Goal: Find specific page/section: Find specific page/section

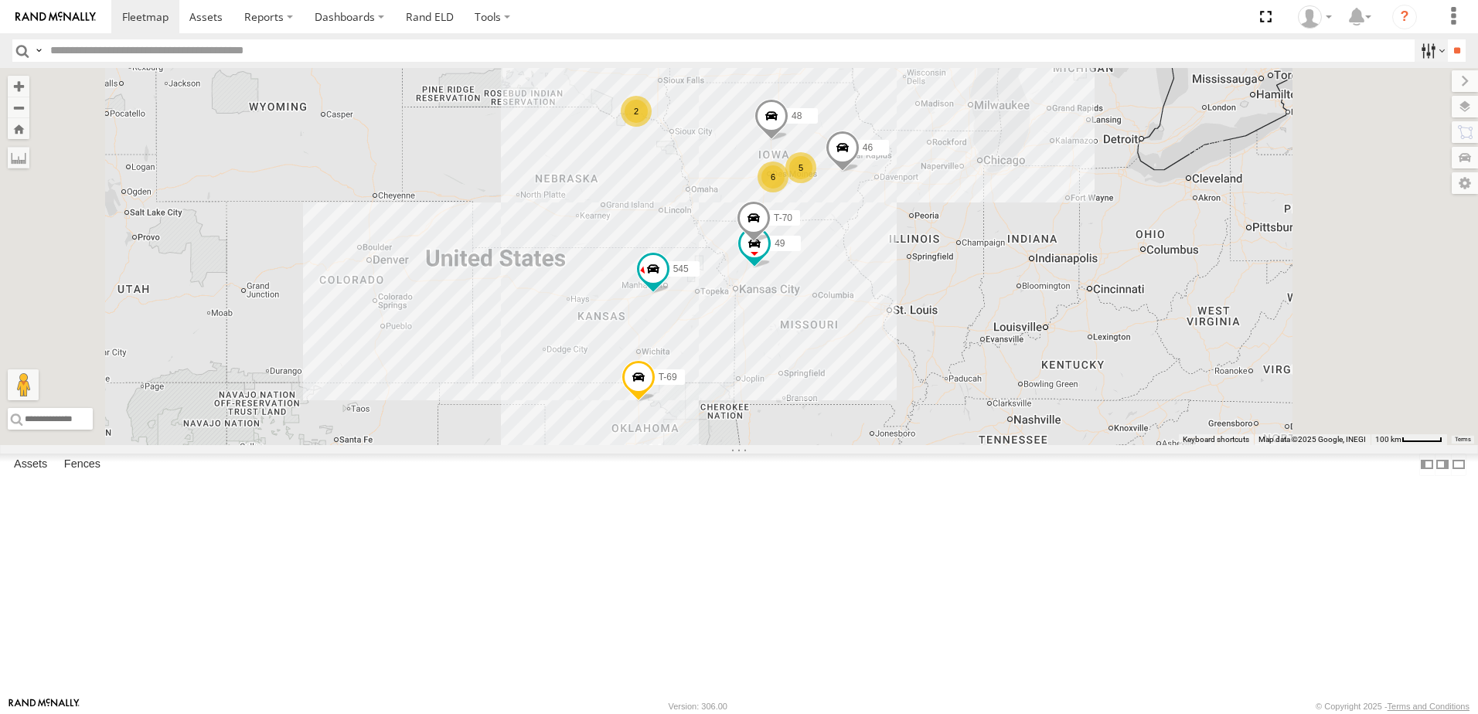
click at [1421, 43] on label at bounding box center [1431, 50] width 33 height 22
click at [0, 0] on span "trailer" at bounding box center [0, 0] width 0 height 0
click at [1455, 48] on input "**" at bounding box center [1457, 50] width 18 height 22
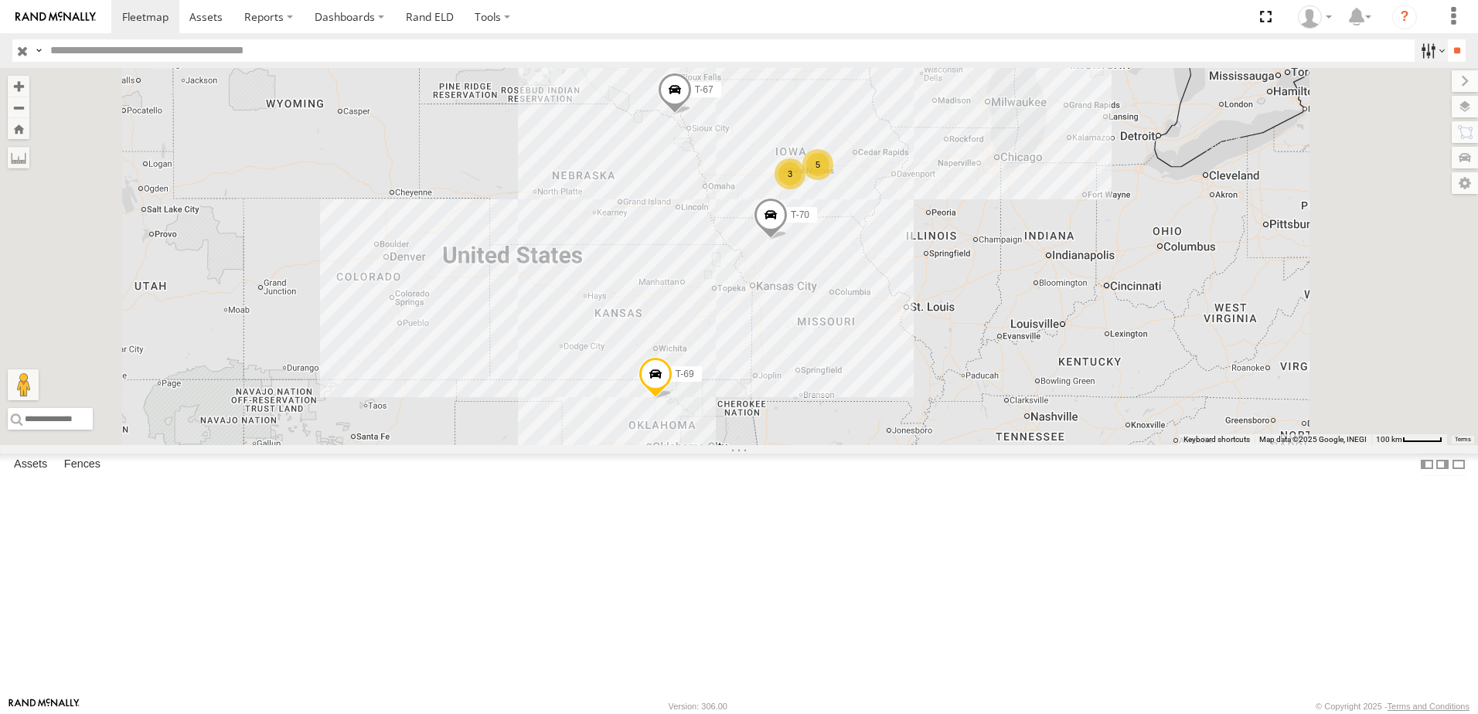
click at [1415, 47] on label at bounding box center [1431, 50] width 33 height 22
click at [0, 0] on div "Tractor" at bounding box center [0, 0] width 0 height 0
click at [0, 0] on span "Tractor" at bounding box center [0, 0] width 0 height 0
click at [0, 0] on span "trailer" at bounding box center [0, 0] width 0 height 0
click at [1454, 46] on input "**" at bounding box center [1457, 50] width 18 height 22
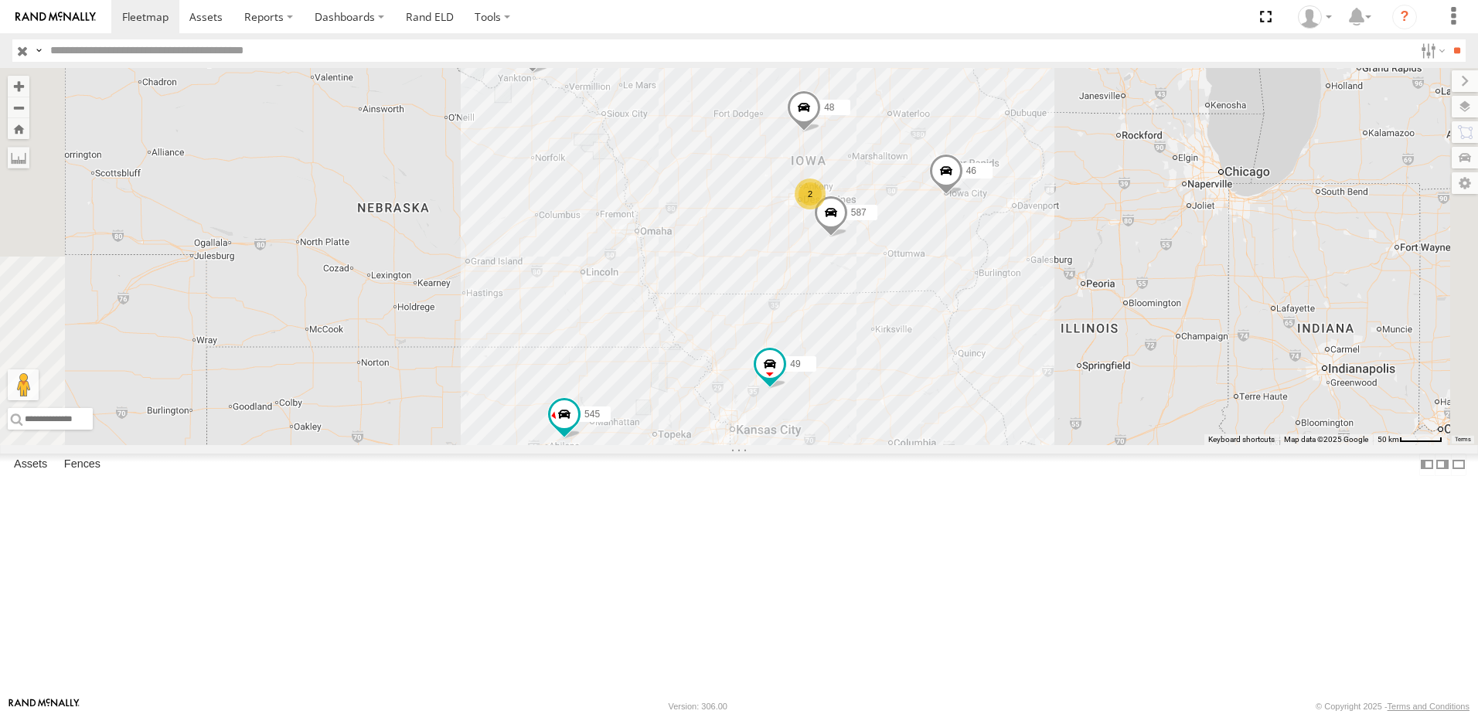
click at [0, 0] on div "49" at bounding box center [0, 0] width 0 height 0
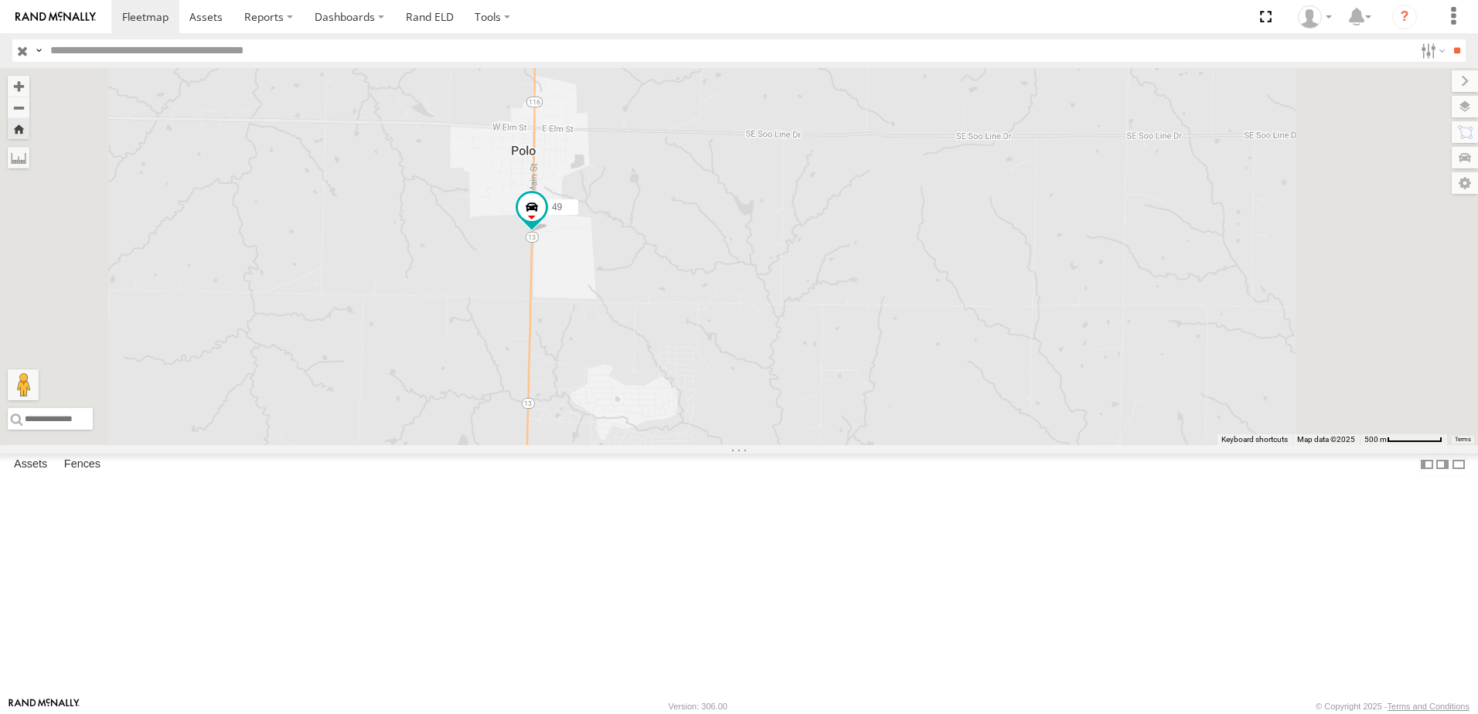
drag, startPoint x: 155, startPoint y: 486, endPoint x: 159, endPoint y: 526, distance: 39.7
click at [0, 0] on div "545 Tractor I-70 [GEOGRAPHIC_DATA] 38.99591 -96.95319 Video 47 Tractor [GEOGRAP…" at bounding box center [0, 0] width 0 height 0
click at [0, 0] on div "545" at bounding box center [0, 0] width 0 height 0
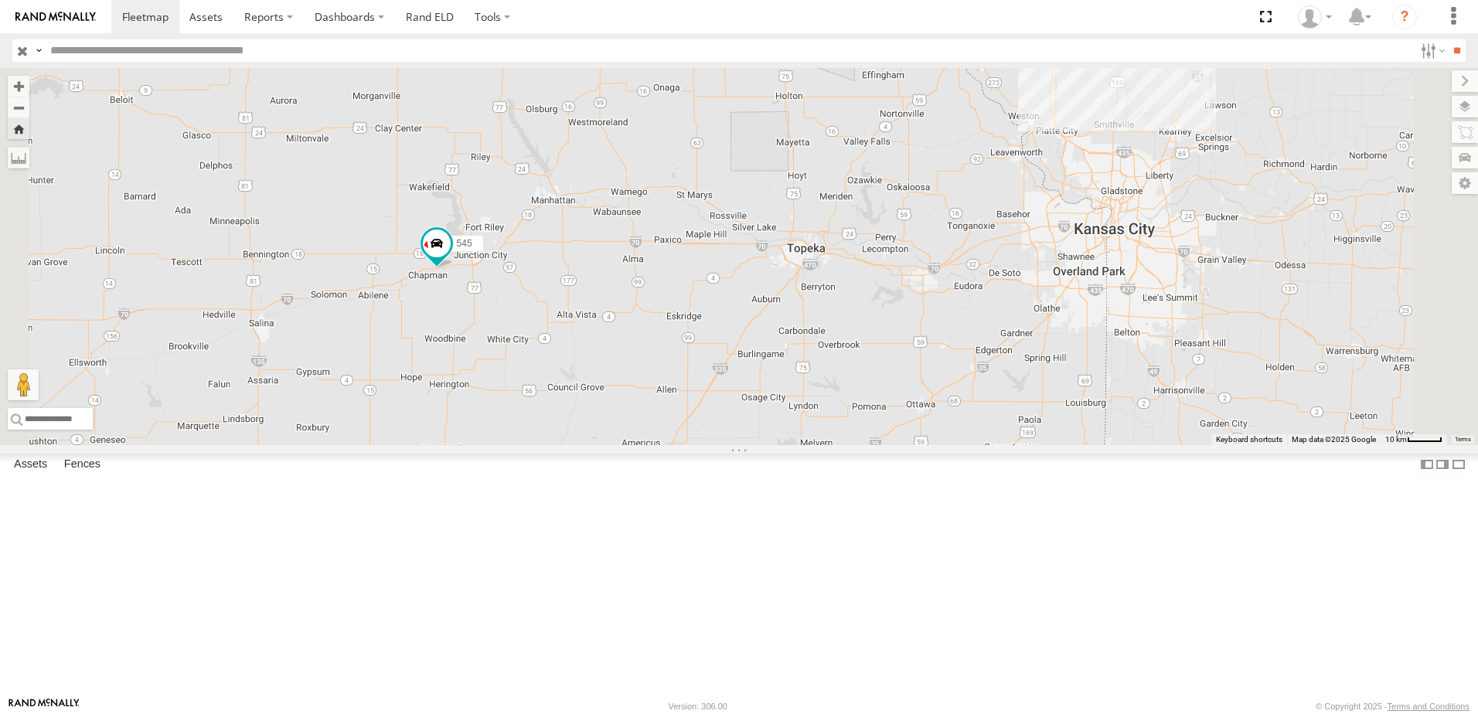
click at [0, 0] on div "47" at bounding box center [0, 0] width 0 height 0
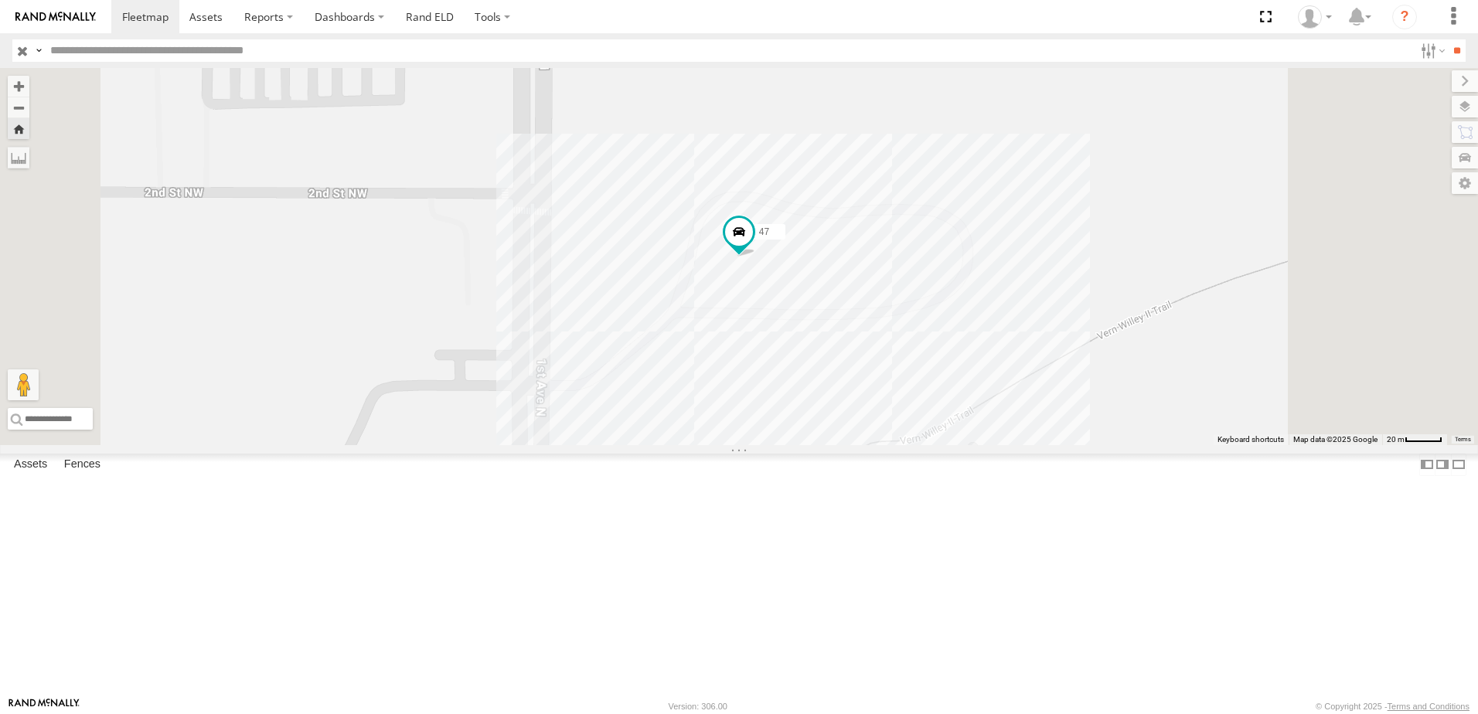
click at [0, 0] on div "47" at bounding box center [0, 0] width 0 height 0
click at [196, 12] on span at bounding box center [205, 16] width 33 height 15
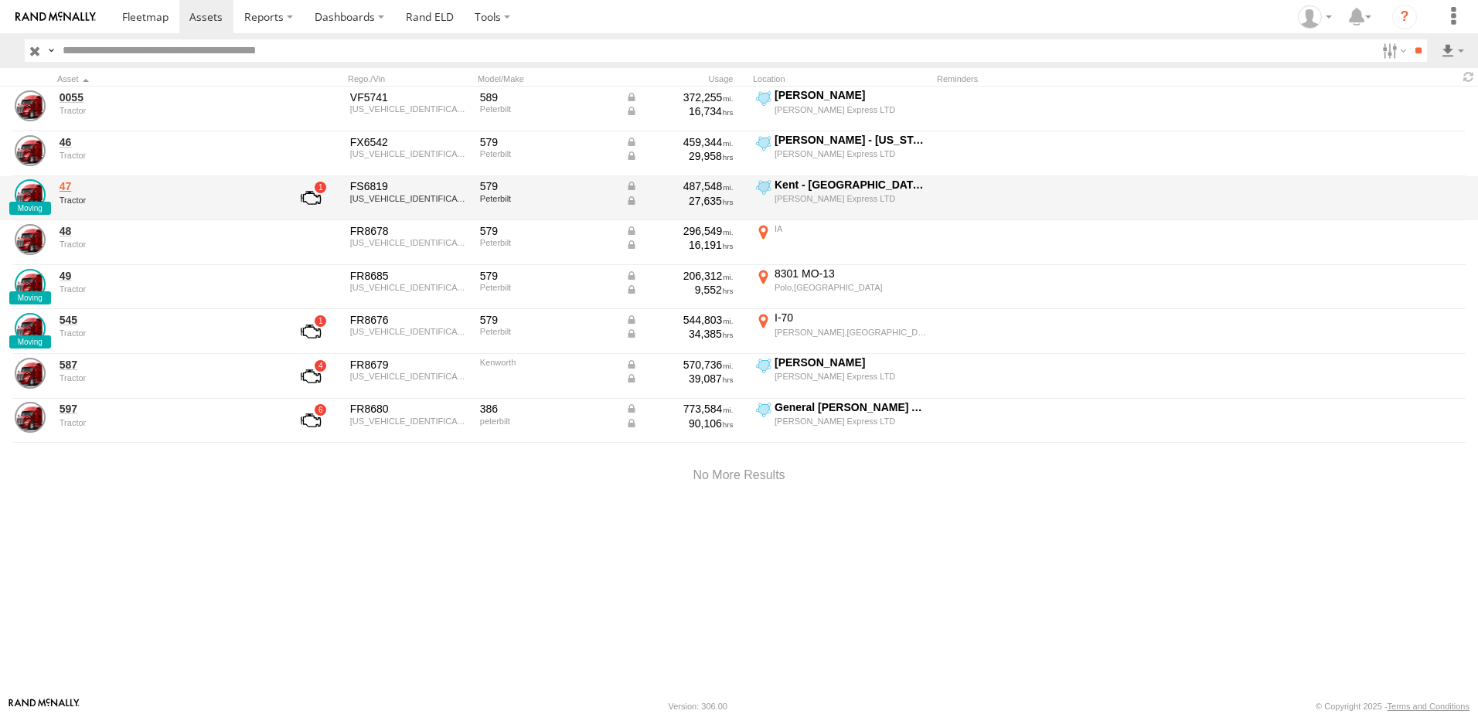
click at [69, 185] on link "47" at bounding box center [166, 186] width 212 height 14
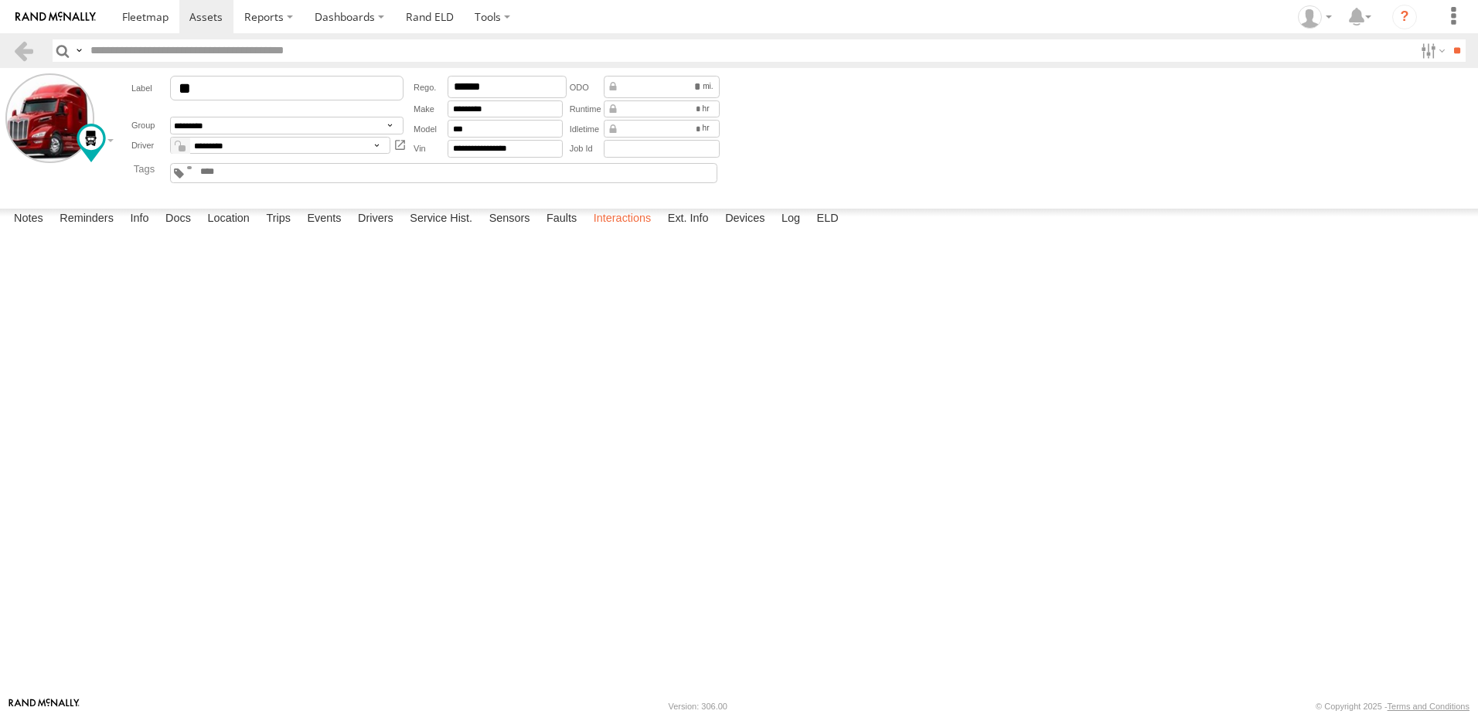
click at [620, 230] on label "Interactions" at bounding box center [622, 220] width 73 height 22
click at [1416, 50] on label at bounding box center [1431, 50] width 33 height 22
click at [0, 0] on span "trailer" at bounding box center [0, 0] width 0 height 0
click at [1448, 51] on input "**" at bounding box center [1457, 50] width 18 height 22
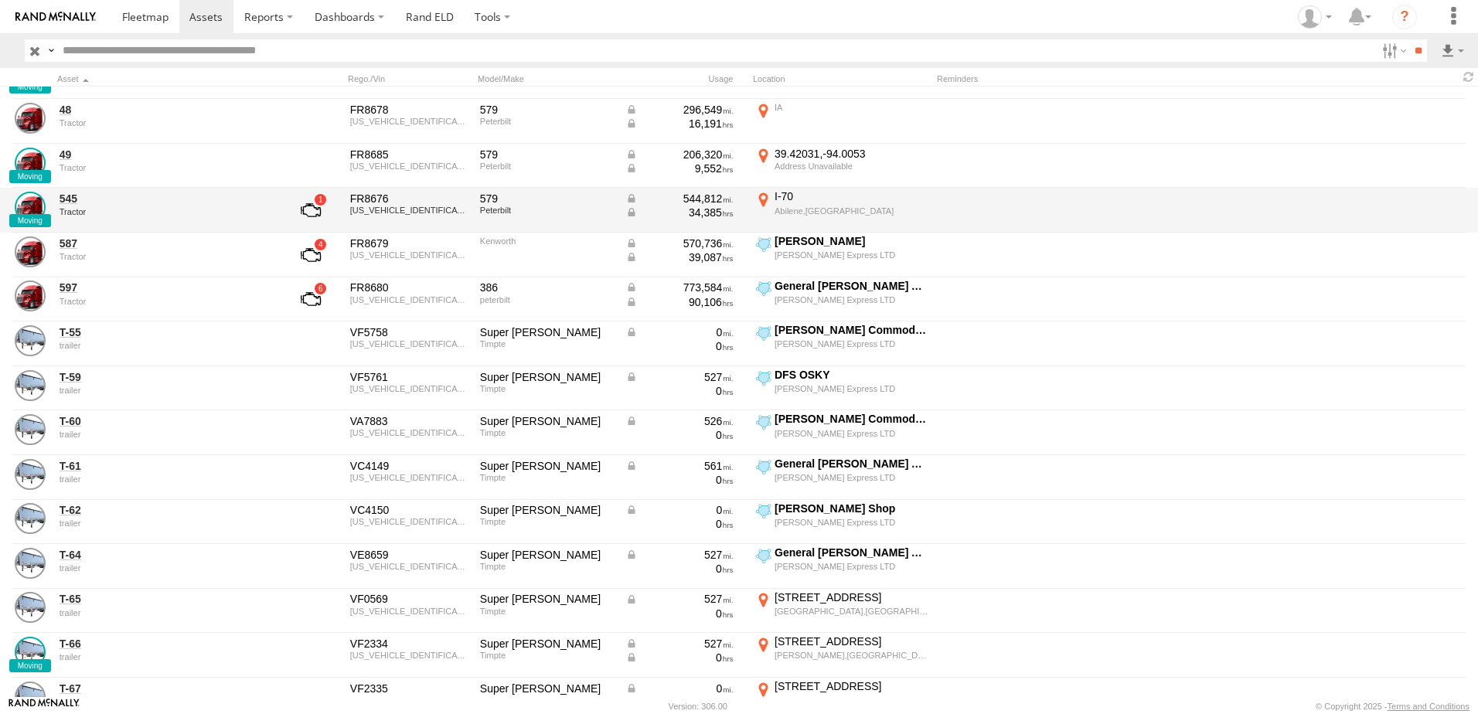
scroll to position [99, 0]
